Goal: Transaction & Acquisition: Book appointment/travel/reservation

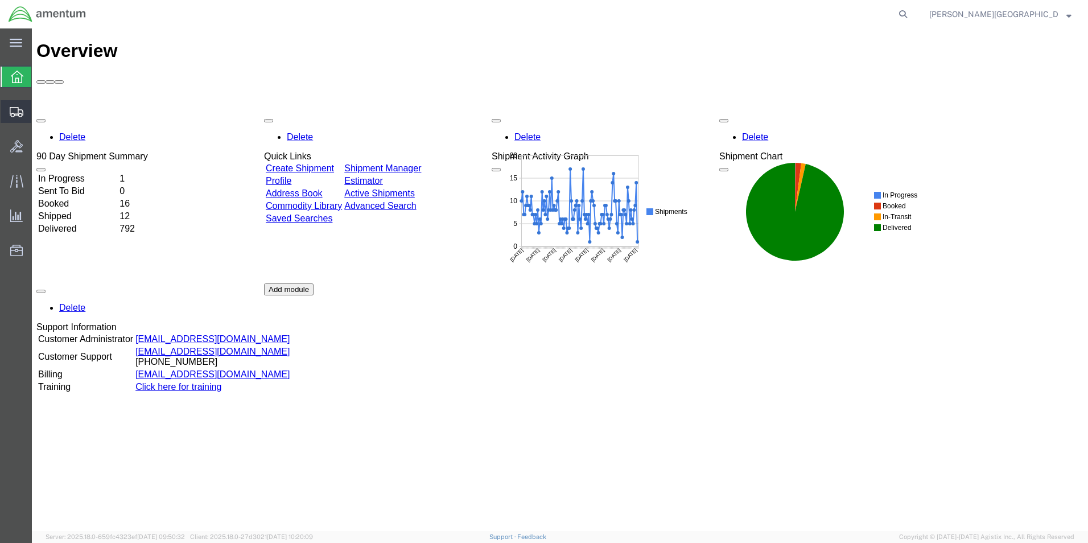
click at [0, 0] on span "Create Shipment" at bounding box center [0, 0] width 0 height 0
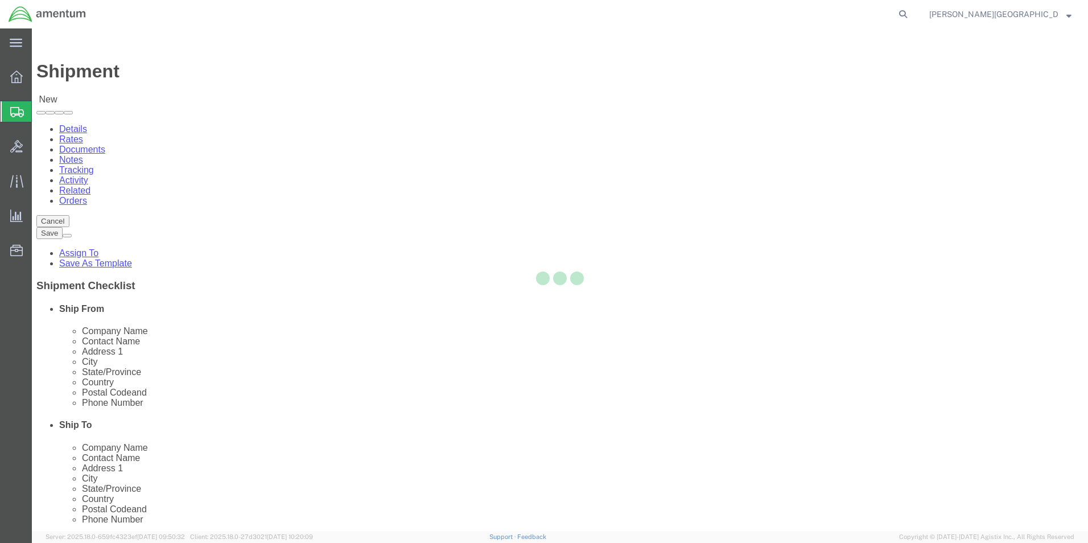
select select
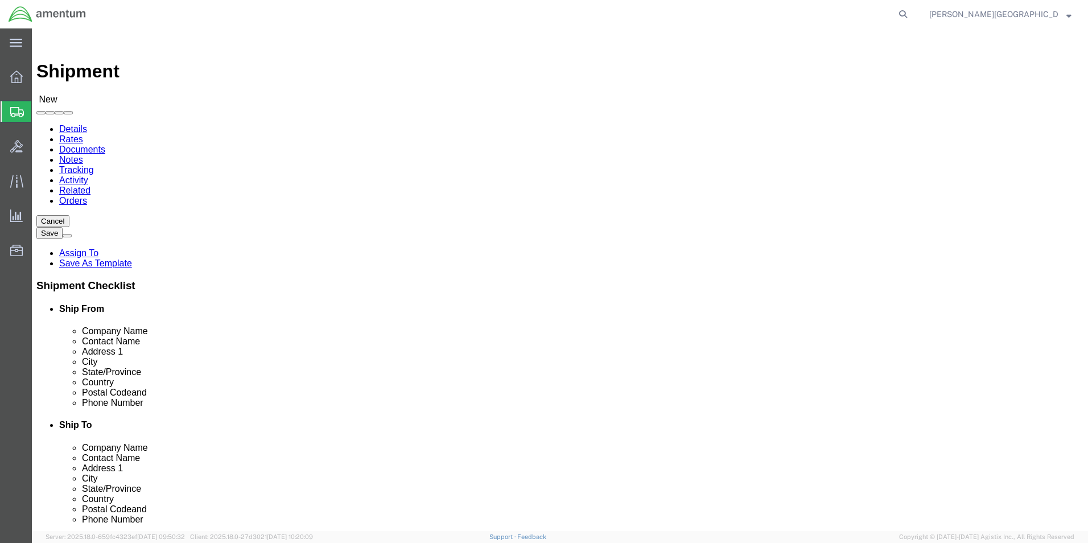
scroll to position [2163, 0]
select select "49940"
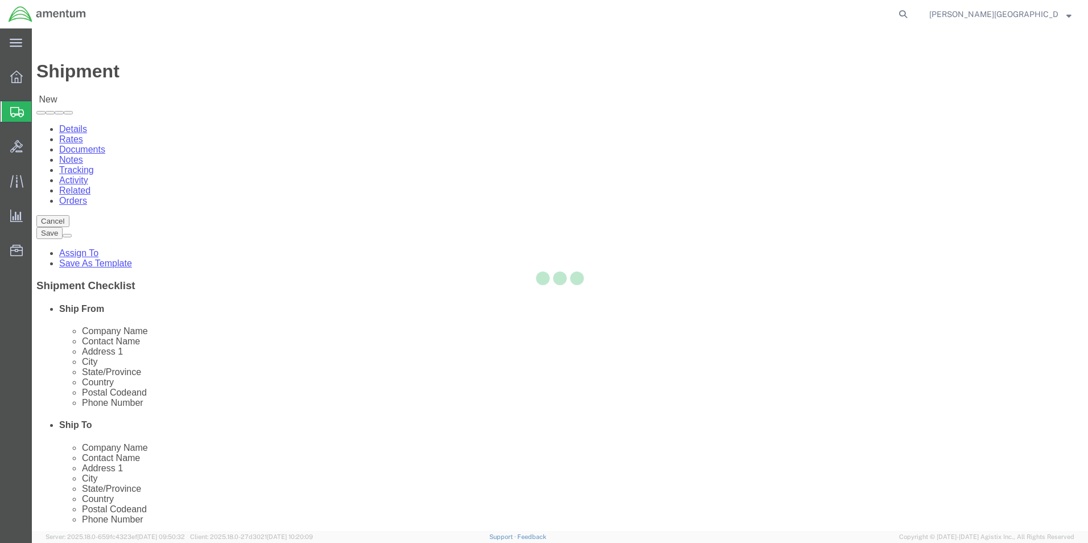
select select "[GEOGRAPHIC_DATA]"
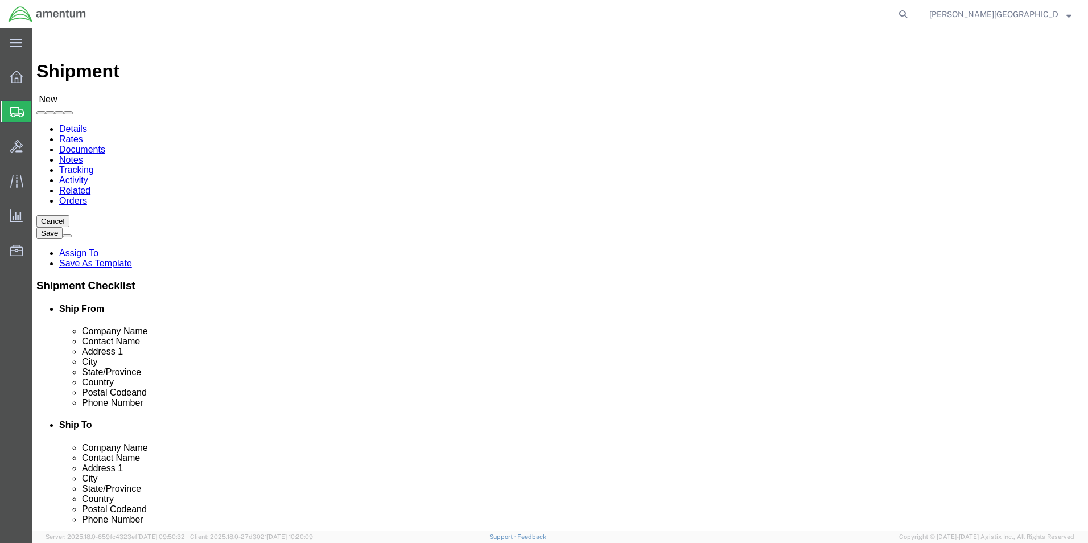
drag, startPoint x: 224, startPoint y: 387, endPoint x: 174, endPoint y: 381, distance: 49.9
click input "text"
type input "[PHONE_NUMBER]"
click input "text"
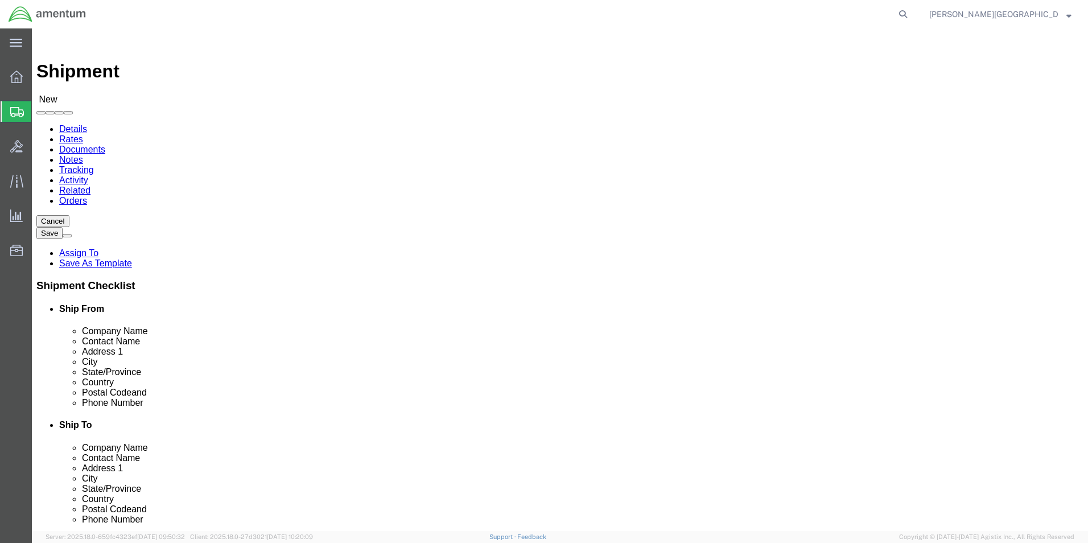
click input "Cal Labs"
type input "Cal Lab"
click p "- Cal Labs Inc - ([PERSON_NAME]) [STREET_ADDRESS][PERSON_NAME]"
select select "[GEOGRAPHIC_DATA]"
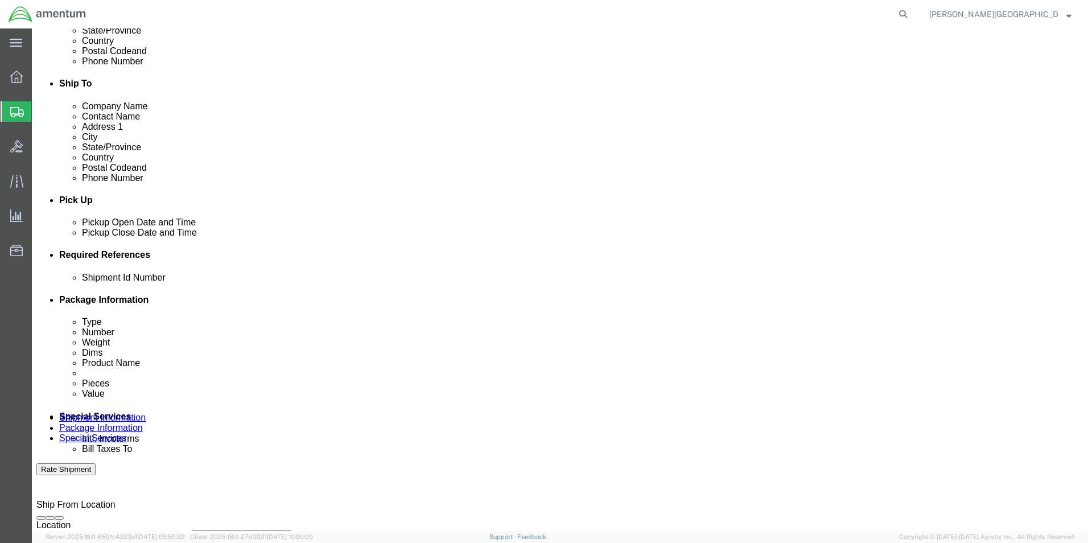
type input "Cal Labs Inc"
click div "[DATE] 10:00 AM"
click div "References Add reference"
click button "Add reference"
click select "Select Account Type Activity ID Airline Appointment Number ASN Batch Request # …"
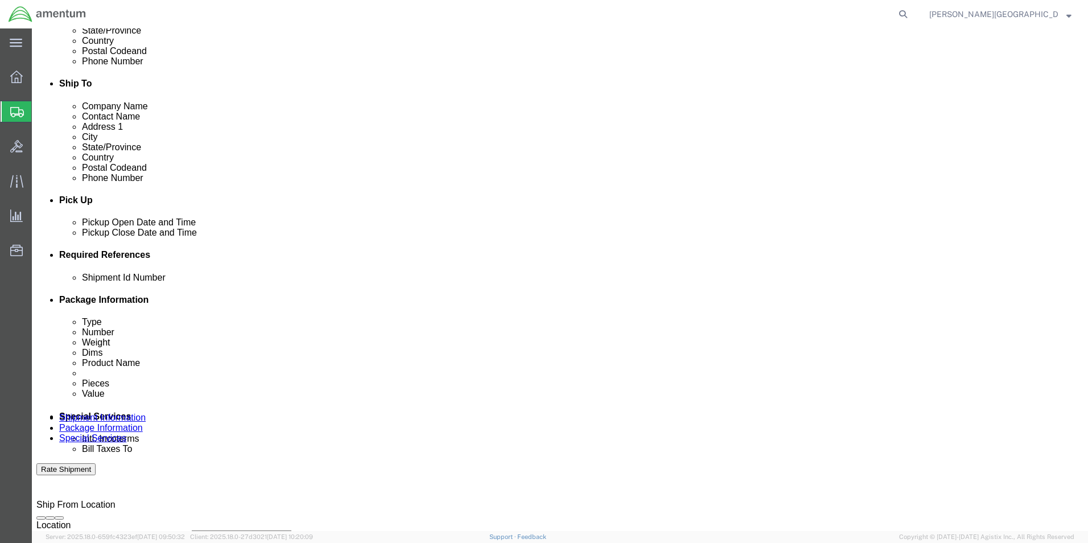
select select "DEPT"
click select "Select Account Type Activity ID Airline Appointment Number ASN Batch Request # …"
click div "Shipment Id Number Select Account Type Activity ID Airline Appointment Number A…"
click input "text"
type input "Calibration Department"
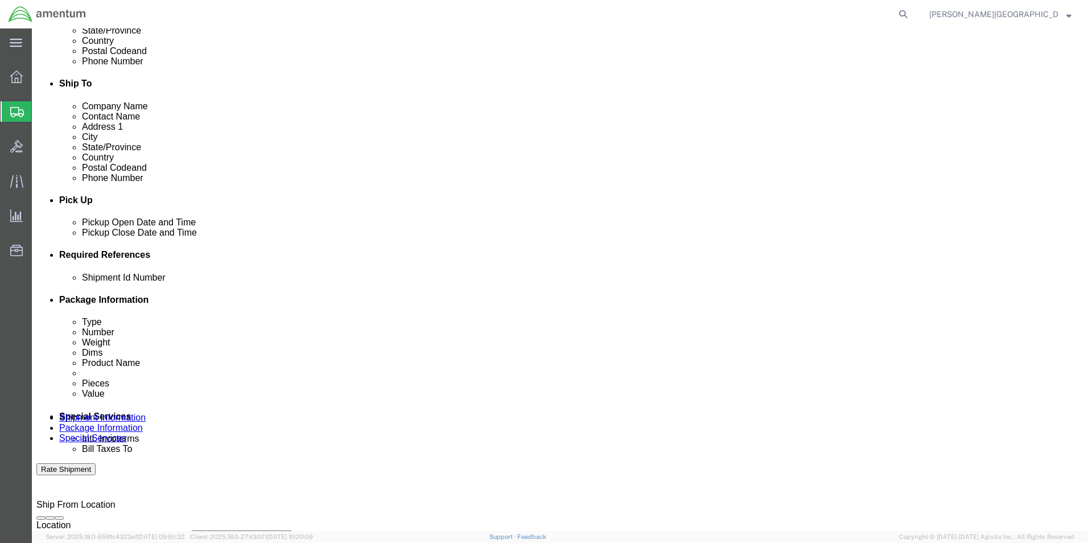
click button "Add reference"
click select "Select Account Type Activity ID Airline Appointment Number ASN Batch Request # …"
select select "PROJNUM"
click select "Select Account Type Activity ID Airline Appointment Number ASN Batch Request # …"
click input "text"
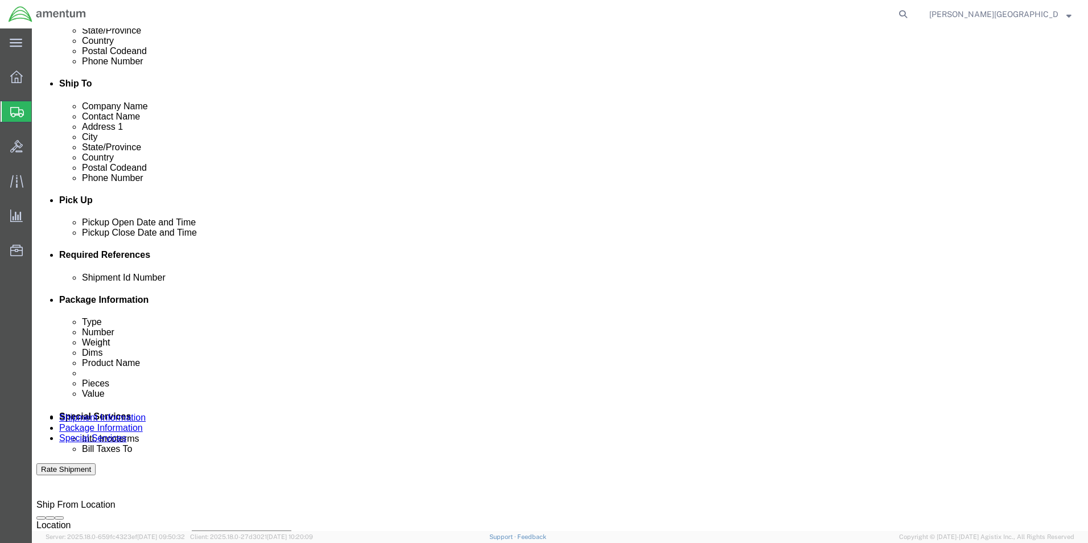
click input "6118.02.03.2219.000.LRT.0000"
type input "6118.03.03.2219.000.LRT.0000"
click button "Add reference"
click select "Select Account Type Activity ID Airline Appointment Number ASN Batch Request # …"
select select "CUSTREF"
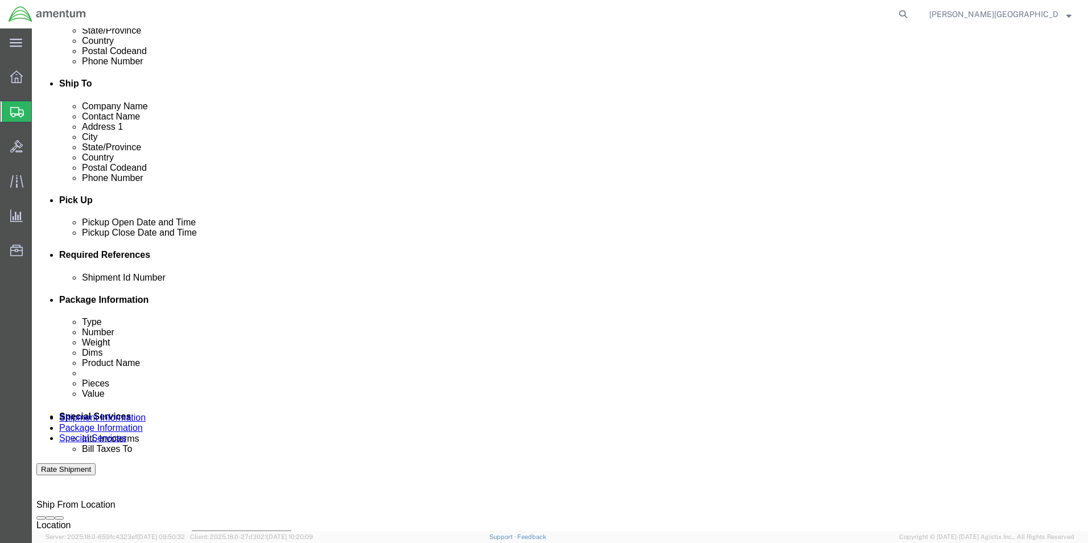
click select "Select Account Type Activity ID Airline Appointment Number ASN Batch Request # …"
click input "text"
click input "PR#:"
type input "PR#: 211150 Digital Caliper"
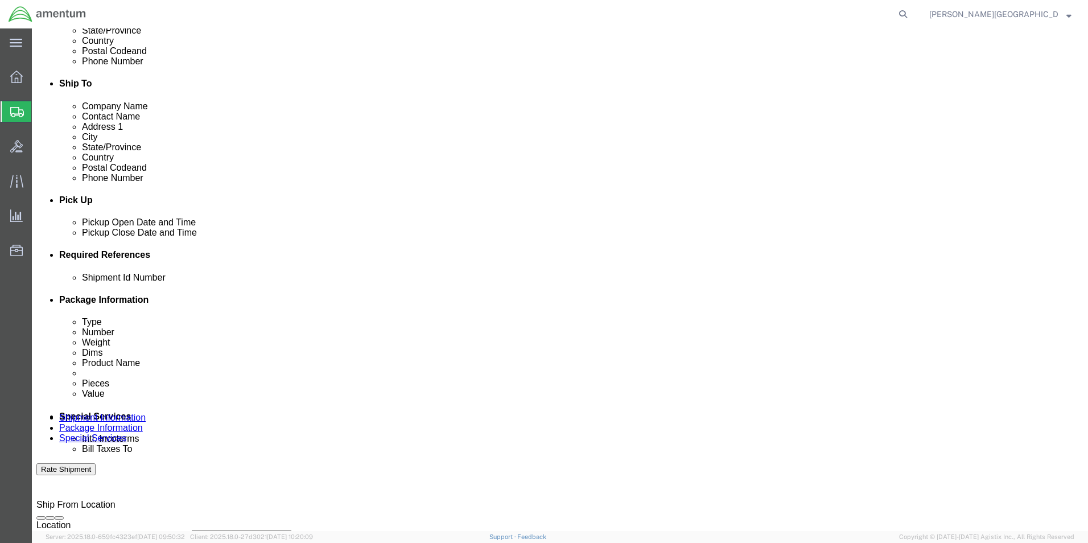
scroll to position [0, 0]
click input "text"
click div "Shipment Id Number Select Account Type Activity ID Airline Appointment Number A…"
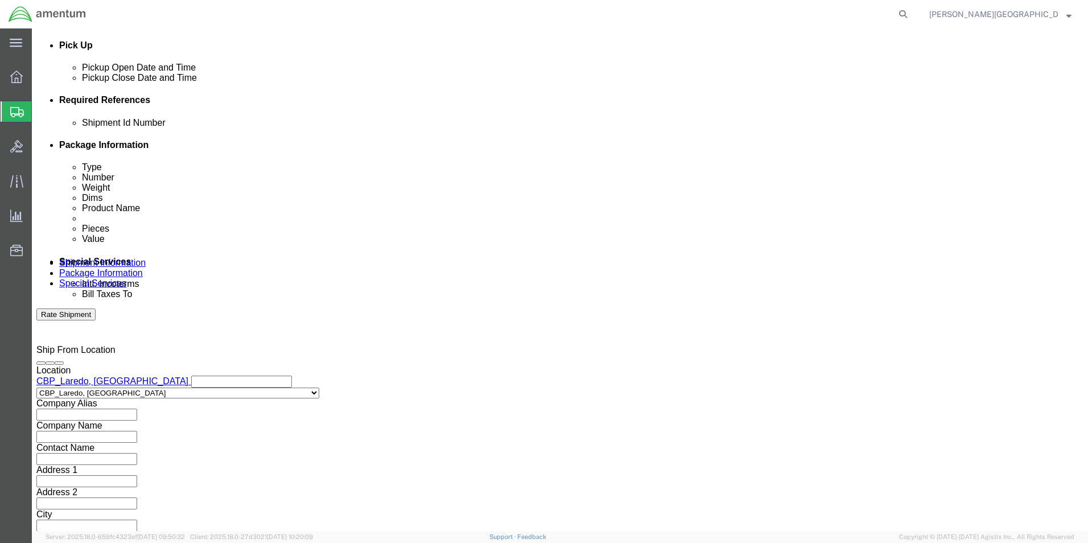
click button "Continue"
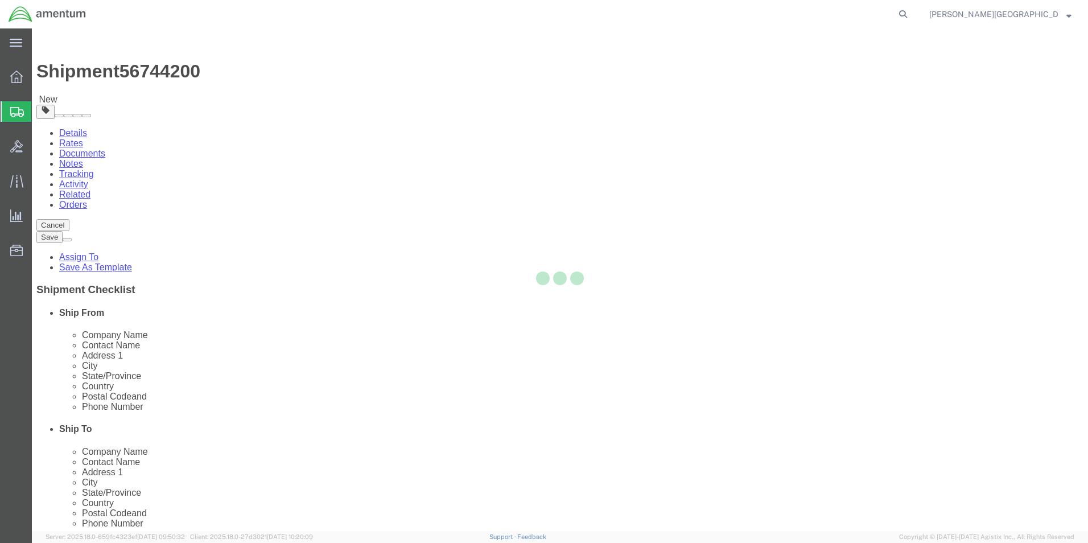
select select "CBOX"
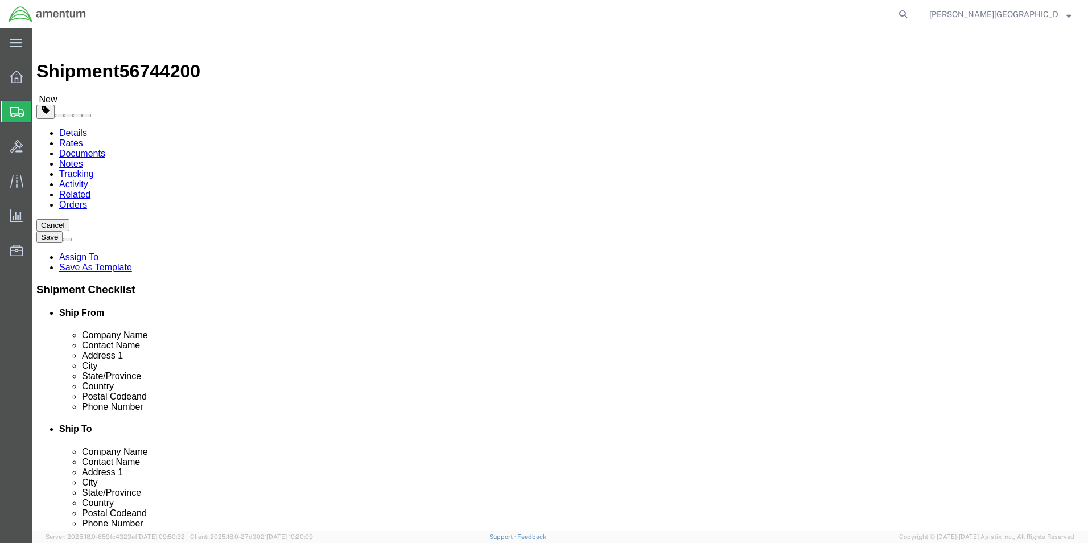
click input "text"
type input "16"
click input "text"
type input "10"
click input "text"
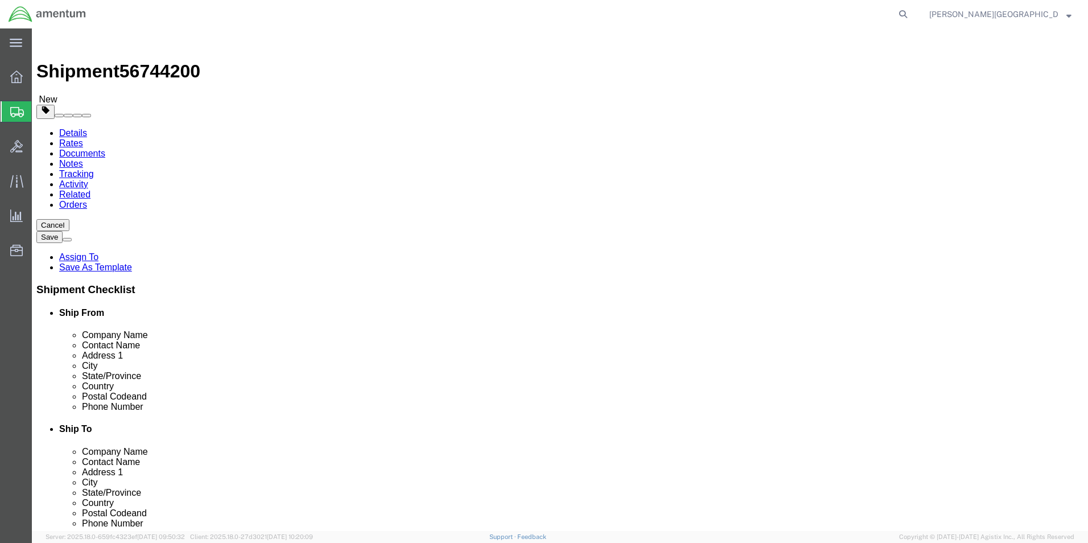
type input "10"
drag, startPoint x: 155, startPoint y: 262, endPoint x: 166, endPoint y: 265, distance: 10.5
click input "0.00"
type input "2.00"
click link "Add Content"
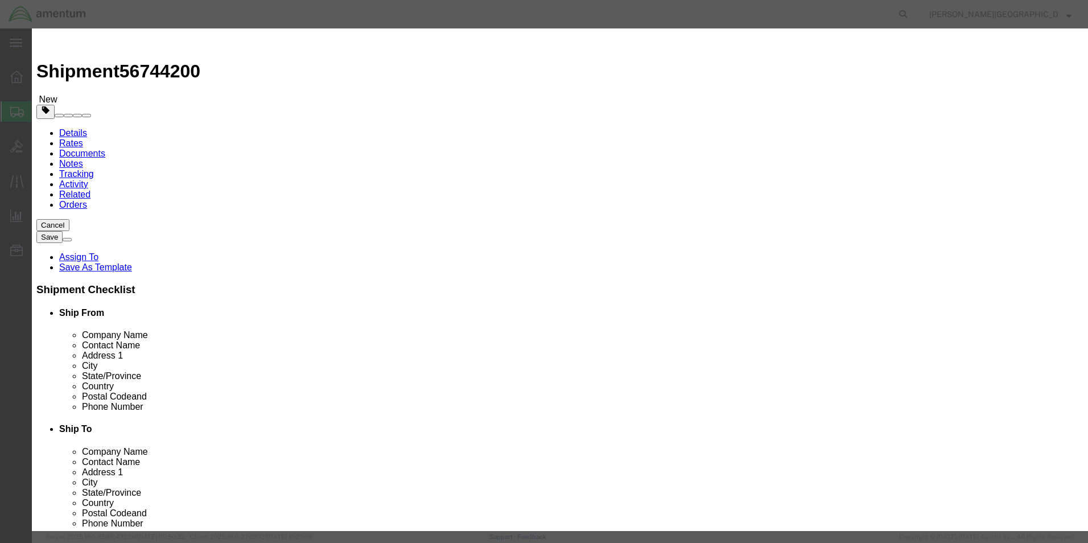
click input "text"
type input "Digital Caliper"
click textarea
type textarea "PN: MCAL6A SN: 219440"
click input "0"
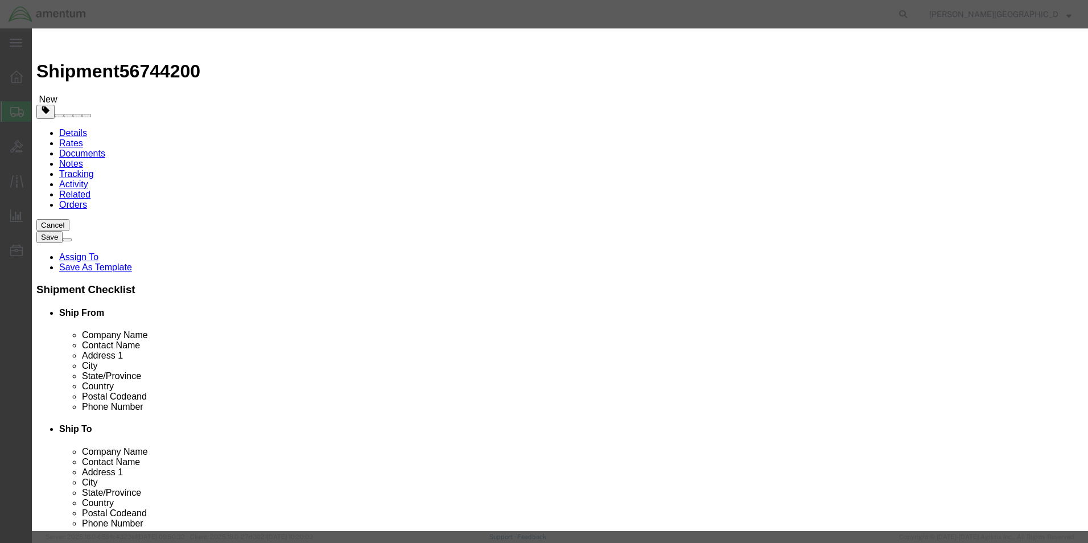
type input "1"
click input "text"
type input "130.00"
click button "Save & Close"
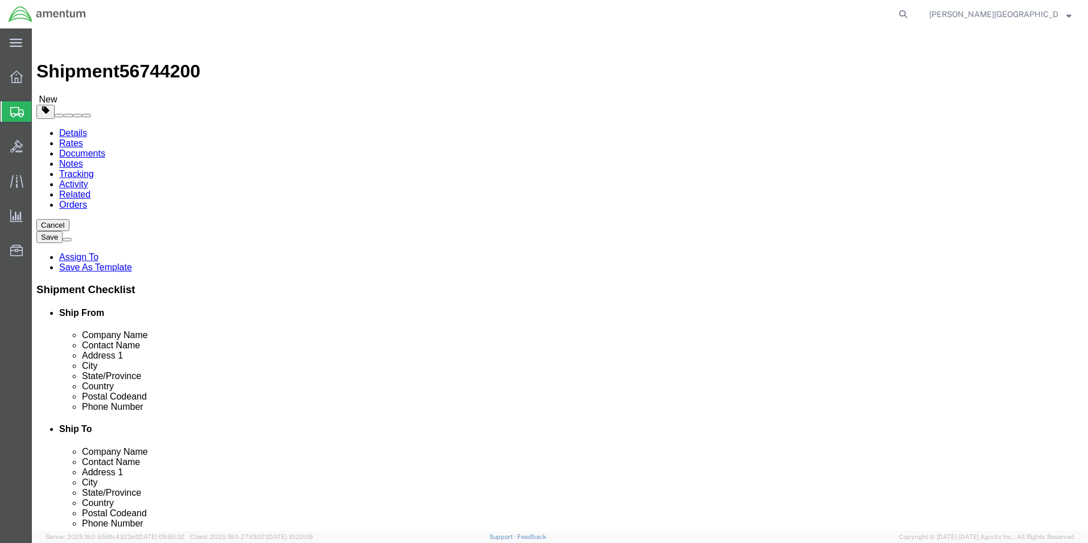
click button "Previous"
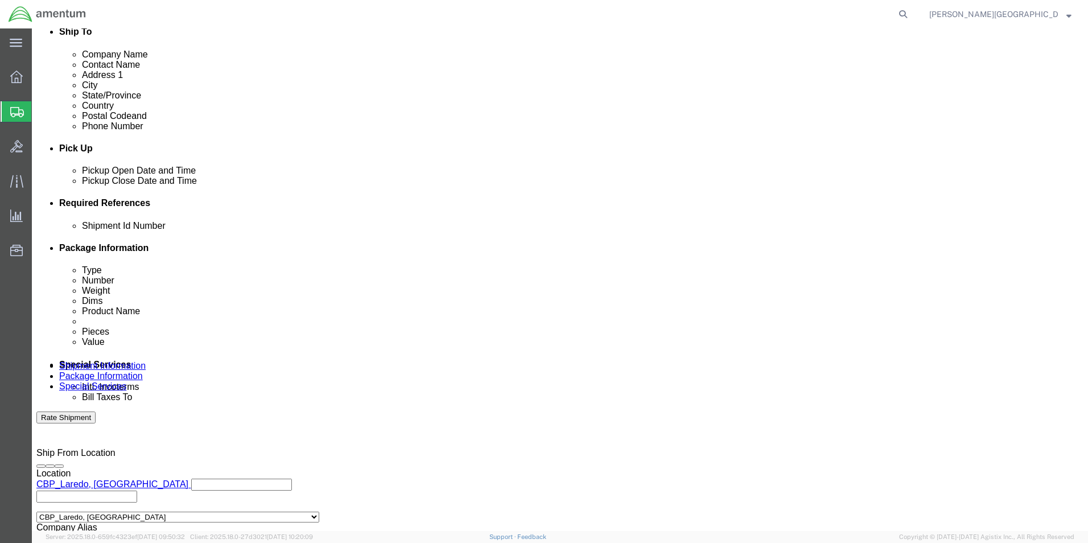
scroll to position [398, 0]
click input "text"
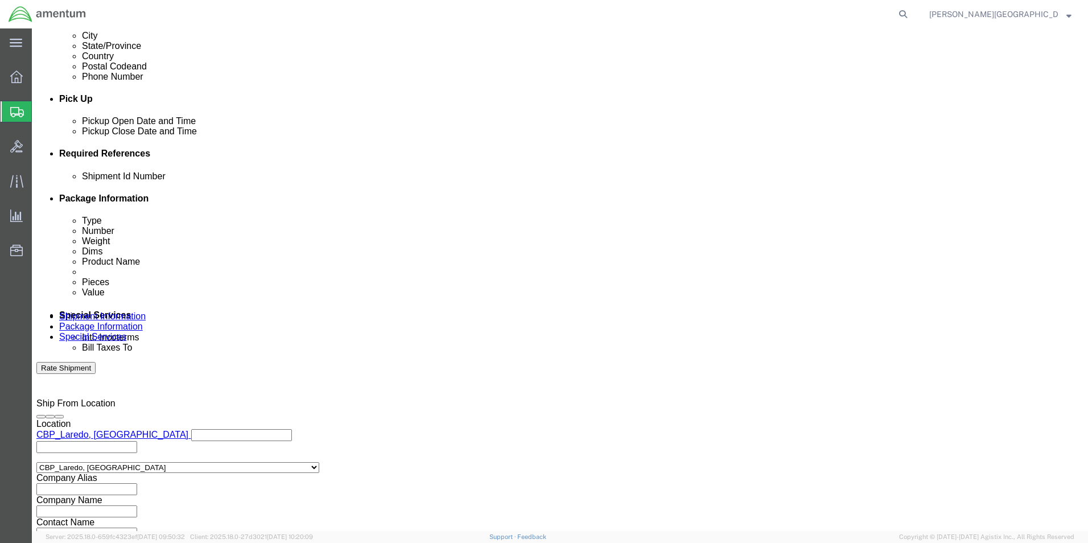
scroll to position [496, 0]
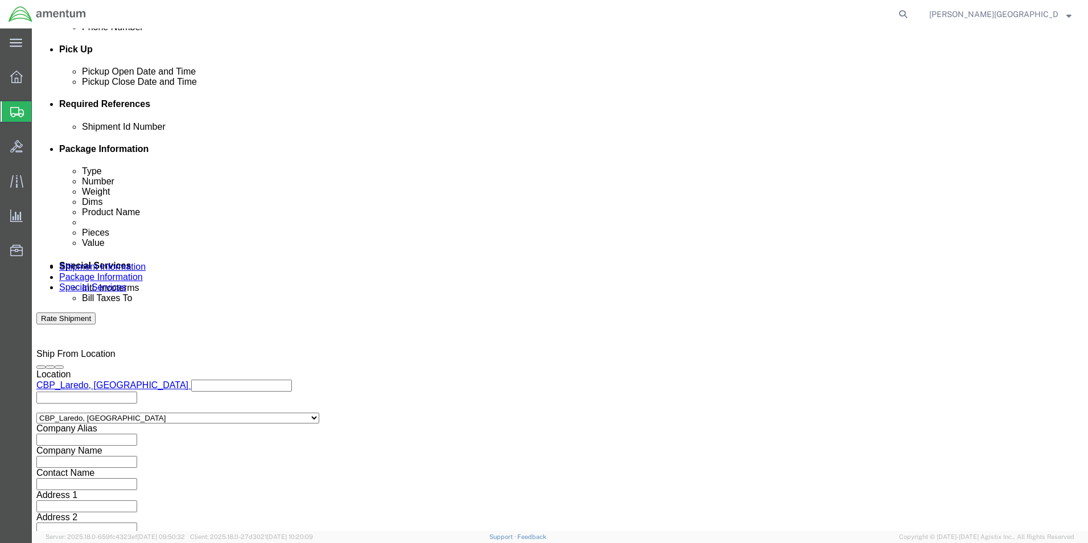
type input "56744200"
click button "Continue"
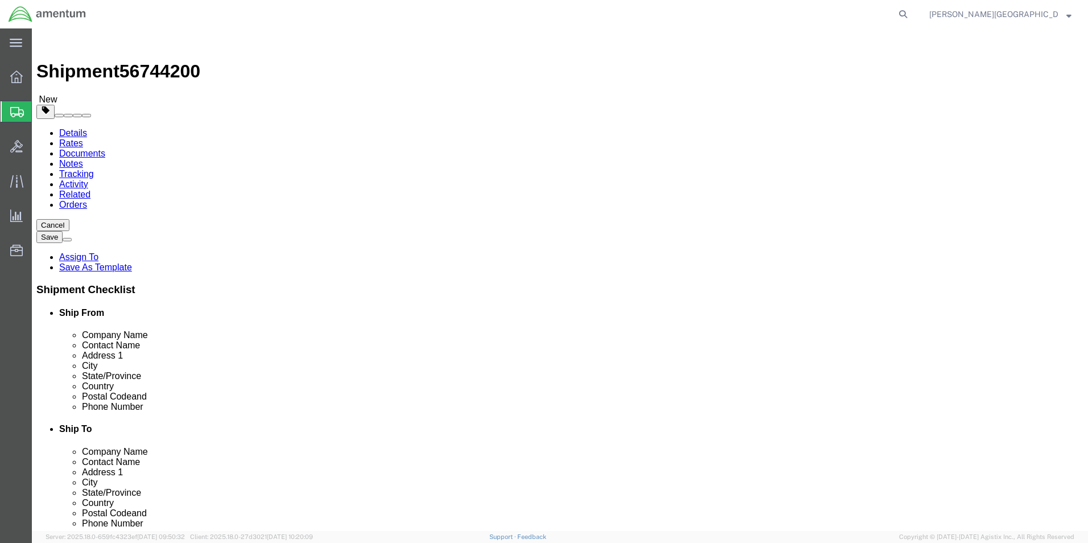
click button "Continue"
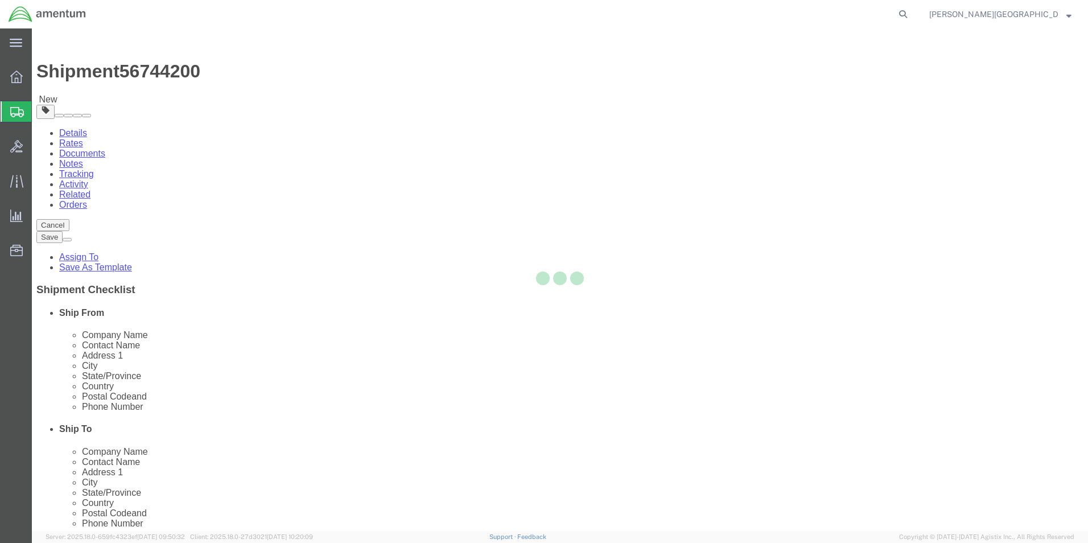
select select
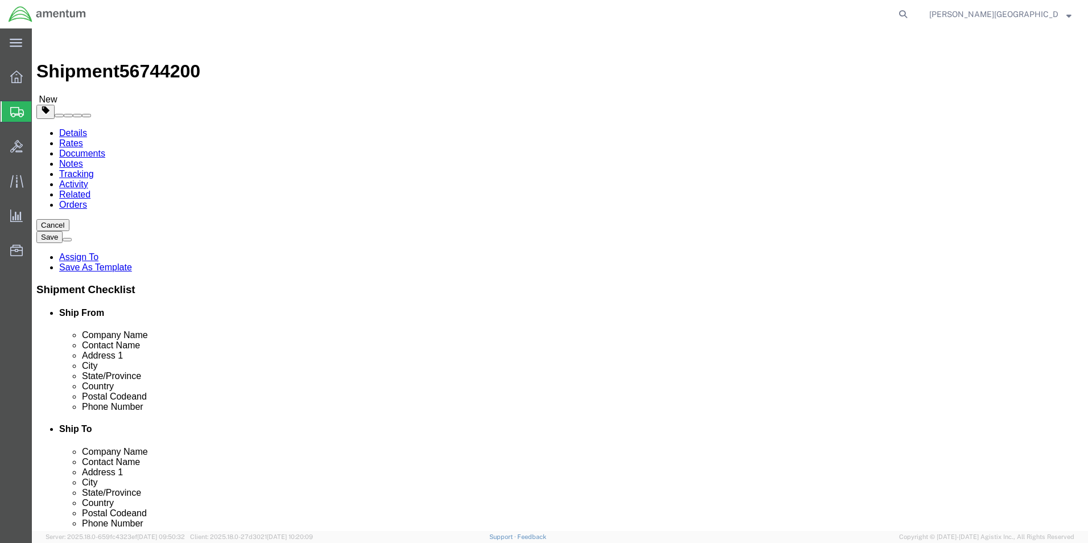
click button "Rate Shipment"
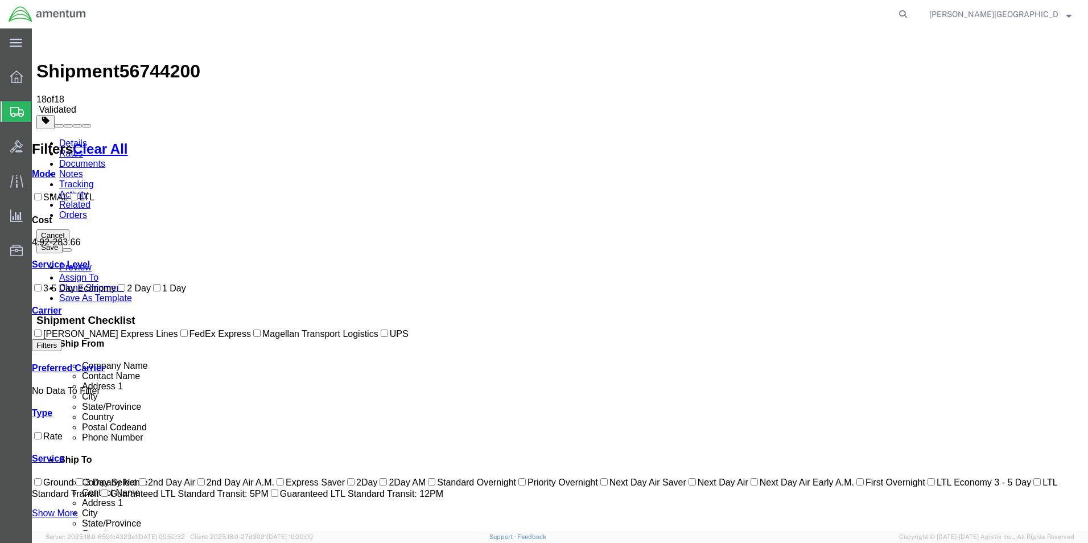
checkbox input "true"
